Goal: Transaction & Acquisition: Purchase product/service

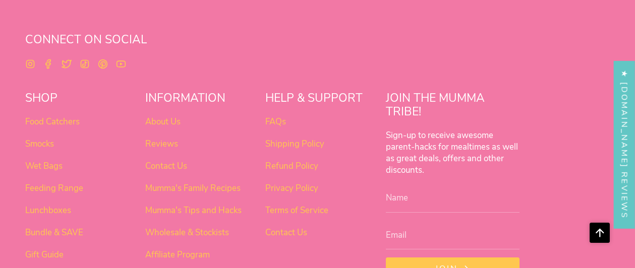
scroll to position [1145, 0]
